Goal: Task Accomplishment & Management: Manage account settings

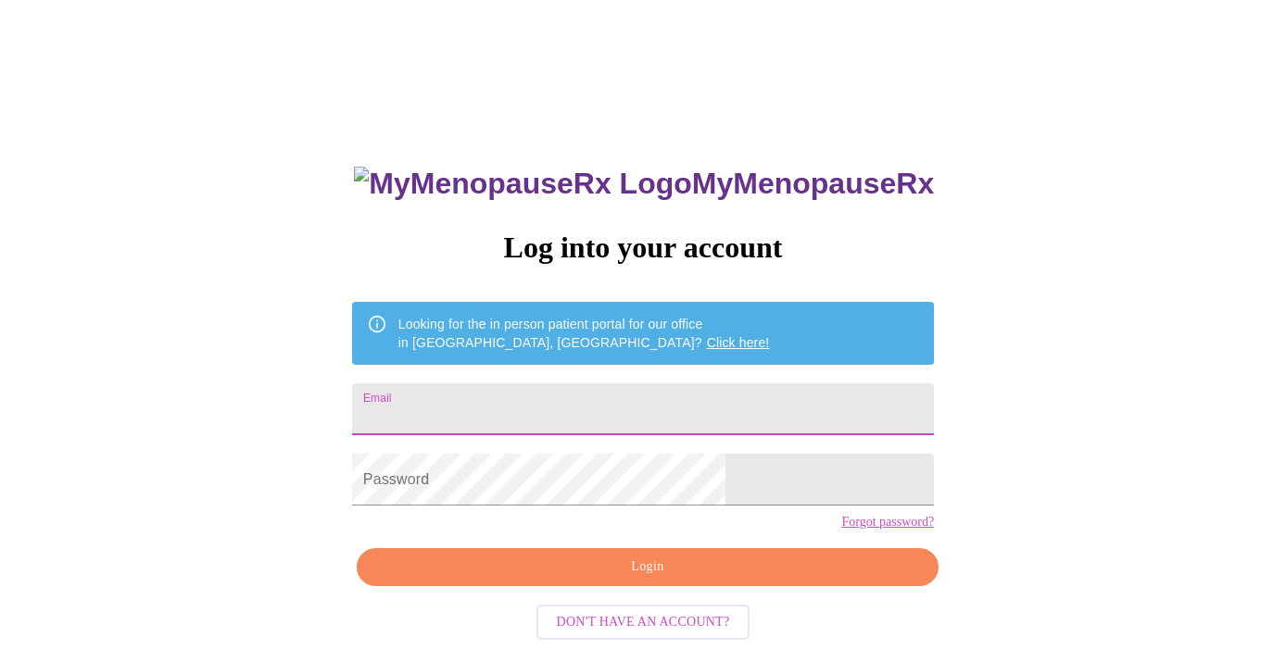
click at [699, 400] on input "Email" at bounding box center [643, 410] width 582 height 52
type input "[EMAIL_ADDRESS][PERSON_NAME][DOMAIN_NAME]"
click at [1003, 514] on div "MyMenopauseRx Log into your account Looking for the in person patient portal fo…" at bounding box center [642, 396] width 1271 height 779
click at [696, 579] on span "Login" at bounding box center [647, 567] width 539 height 23
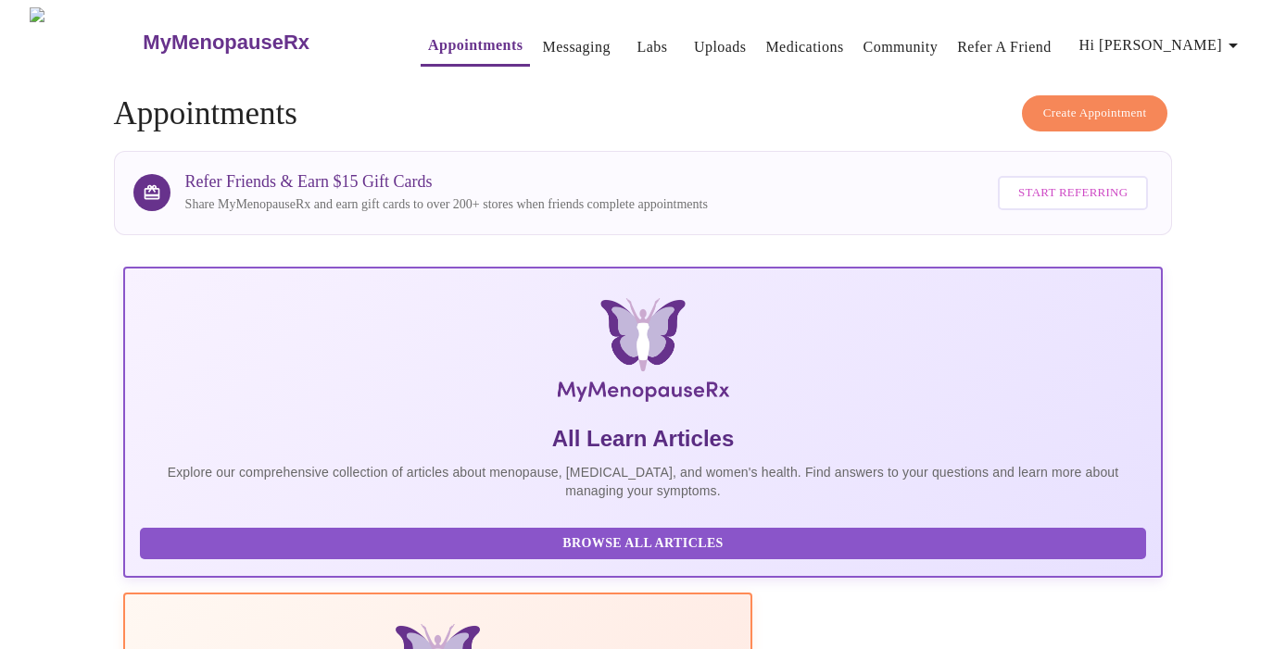
click at [542, 39] on link "Messaging" at bounding box center [576, 47] width 68 height 26
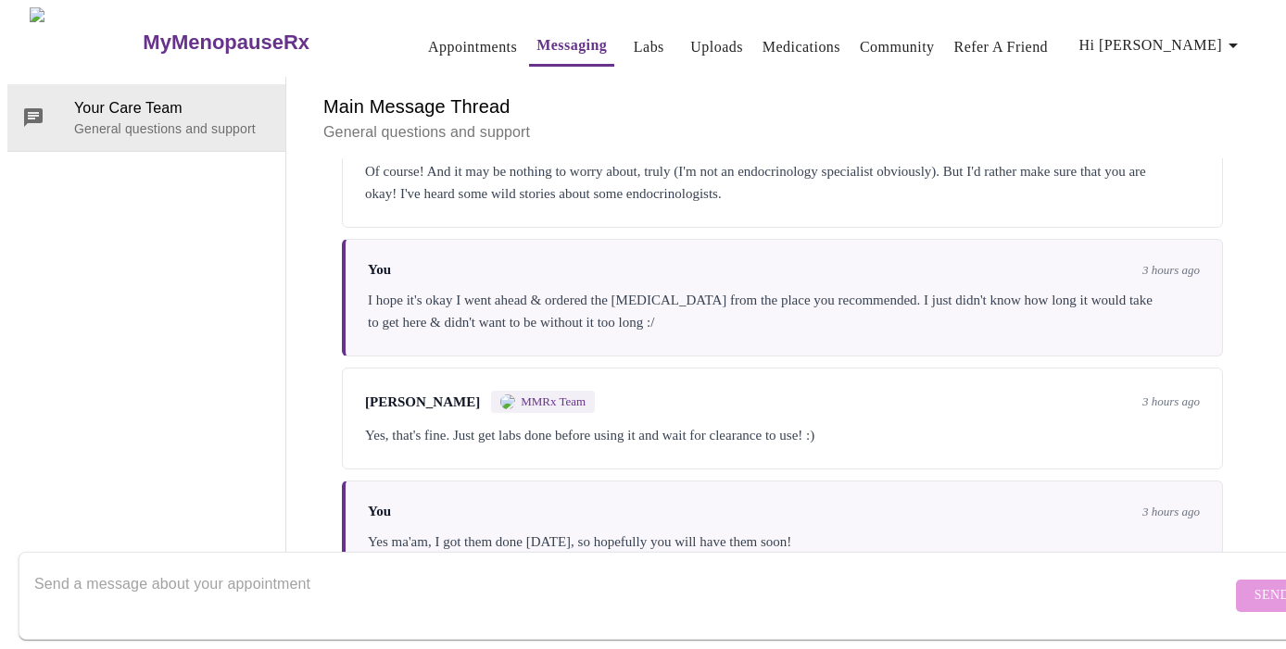
scroll to position [4918, 0]
